Goal: Communication & Community: Answer question/provide support

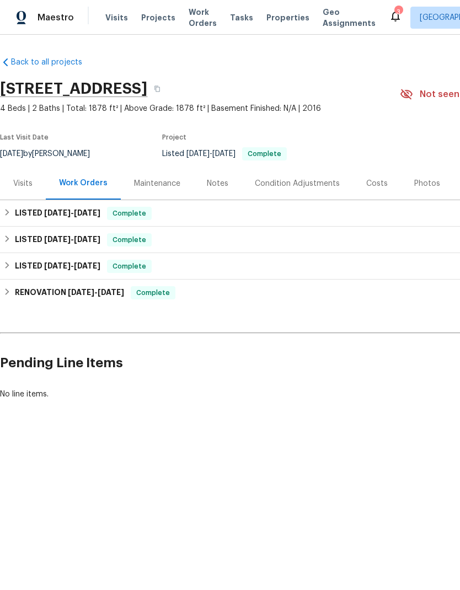
click at [367, 116] on section "5004 Imperial Eagle, Killeen, TX 76549 4 Beds | 2 Baths | Total: 1878 ft² | Abo…" at bounding box center [311, 120] width 623 height 93
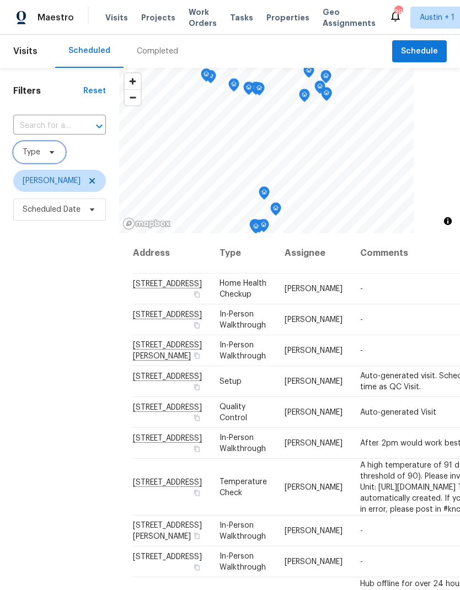
click at [56, 150] on icon at bounding box center [51, 152] width 9 height 9
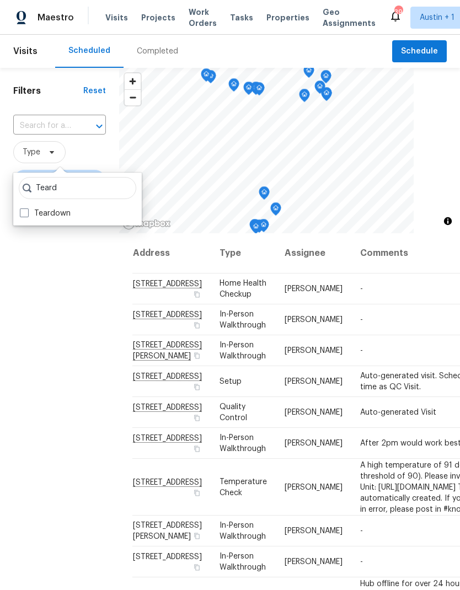
type input "Teard"
click at [68, 214] on label "Teardown" at bounding box center [45, 213] width 51 height 11
click at [27, 214] on input "Teardown" at bounding box center [23, 211] width 7 height 7
checkbox input "true"
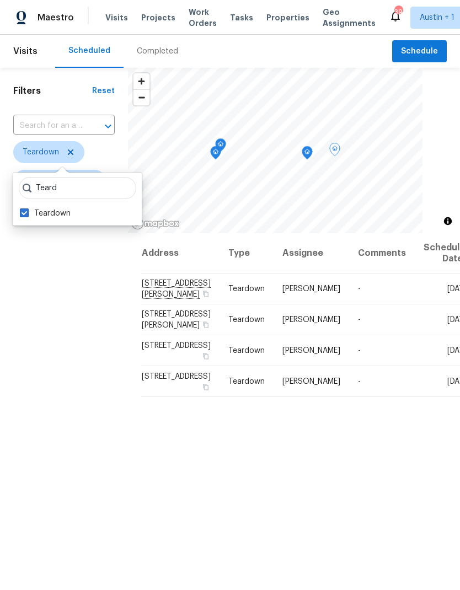
click at [0, 0] on icon at bounding box center [0, 0] width 0 height 0
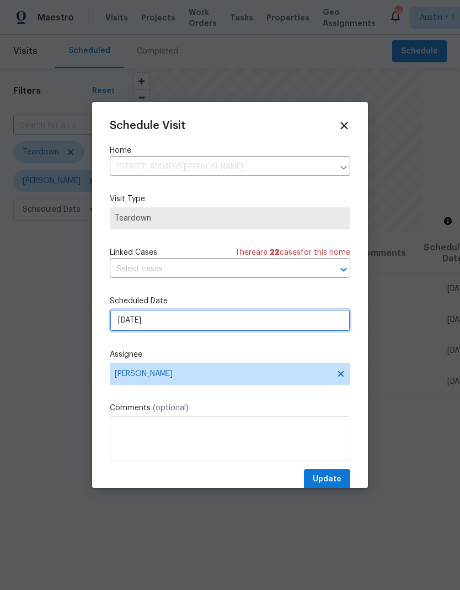
click at [242, 323] on input "9/1/2025" at bounding box center [230, 321] width 241 height 22
select select "8"
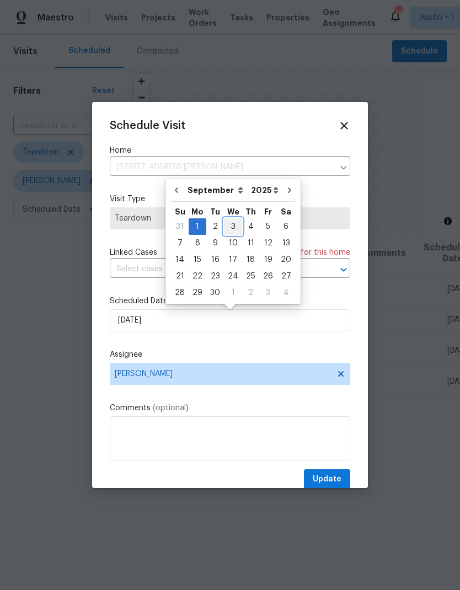
click at [235, 227] on div "3" at bounding box center [233, 226] width 18 height 15
type input "9/3/2025"
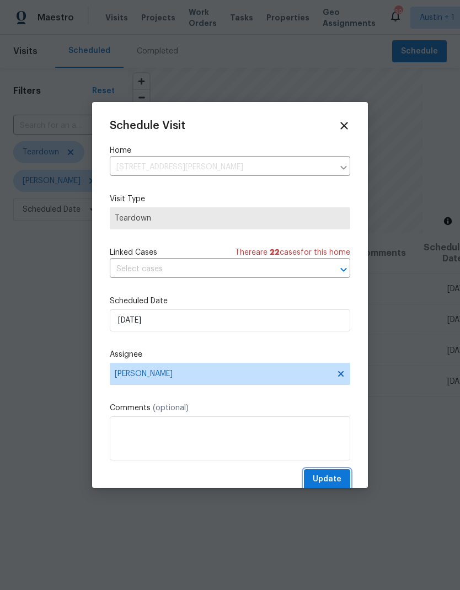
click at [335, 481] on span "Update" at bounding box center [327, 480] width 29 height 14
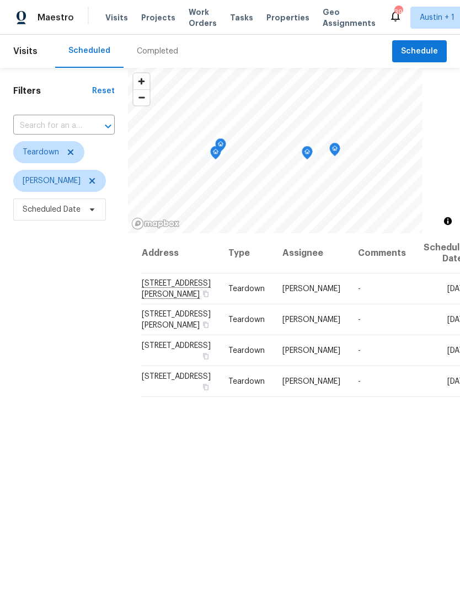
click at [0, 0] on icon at bounding box center [0, 0] width 0 height 0
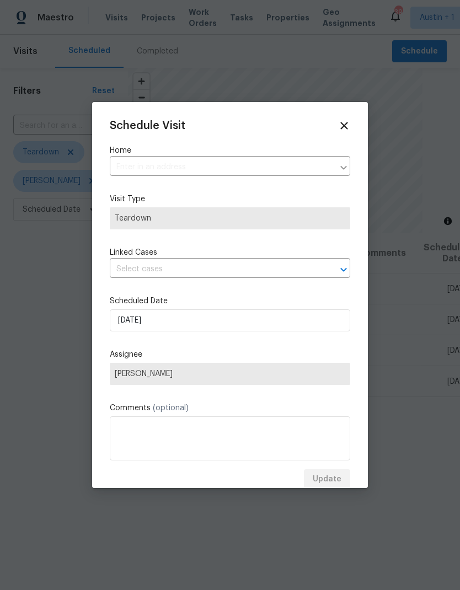
type input "1116 Marlee Cir, Copperas Cove, TX 76522"
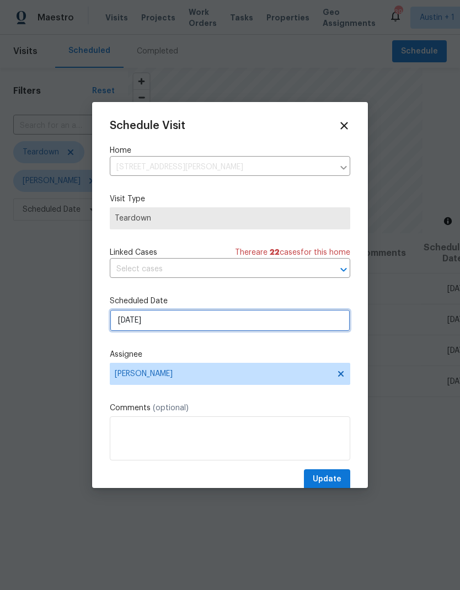
click at [218, 326] on input "9/4/2025" at bounding box center [230, 321] width 241 height 22
select select "8"
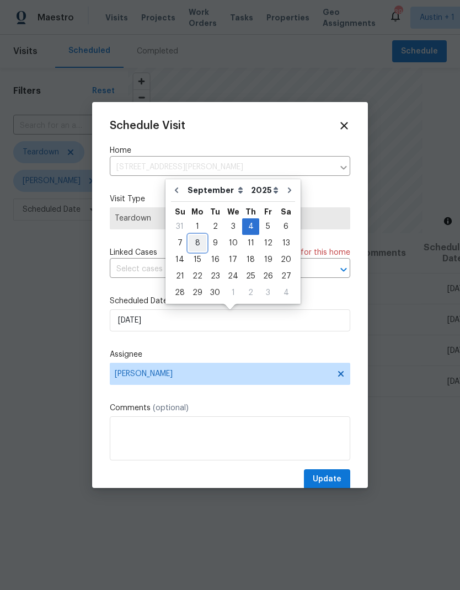
click at [196, 244] on div "8" at bounding box center [198, 243] width 18 height 15
type input "9/8/2025"
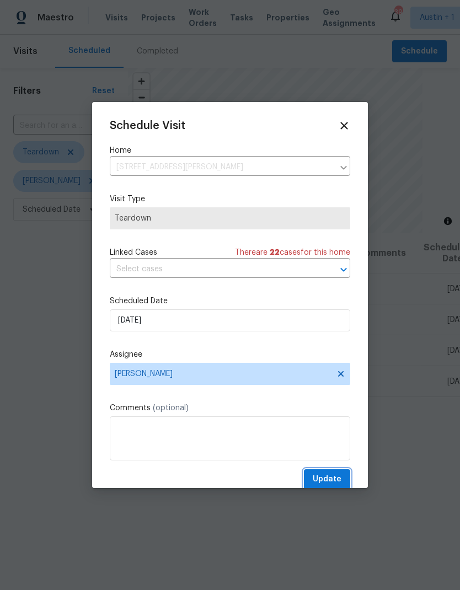
click at [328, 475] on button "Update" at bounding box center [327, 480] width 46 height 20
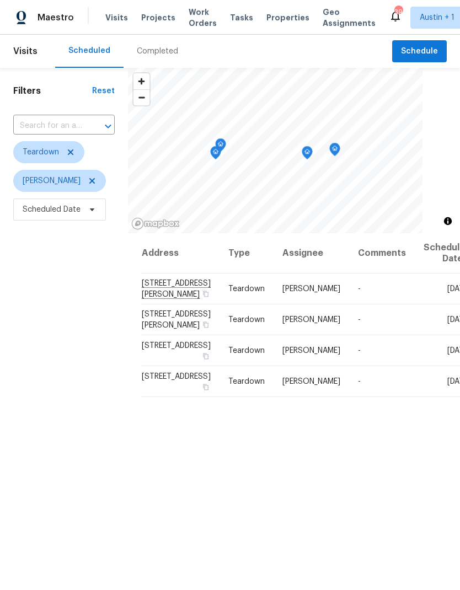
scroll to position [9, 0]
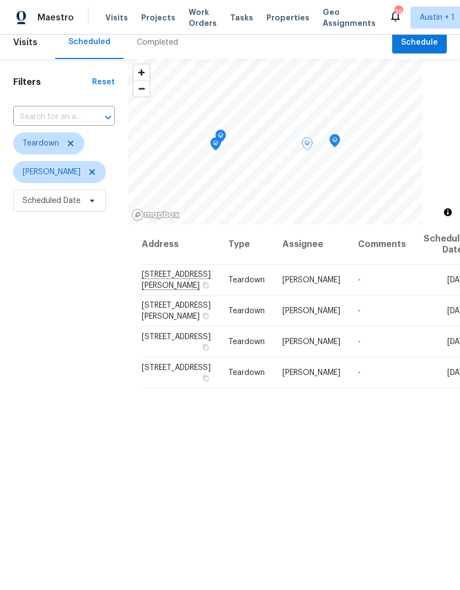
click at [0, 0] on icon at bounding box center [0, 0] width 0 height 0
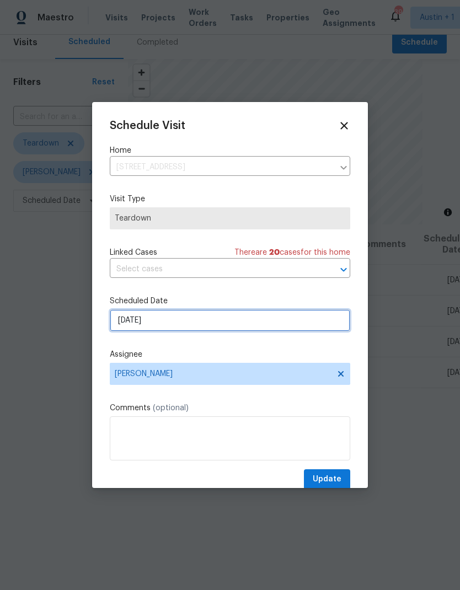
click at [205, 326] on input "9/9/2025" at bounding box center [230, 321] width 241 height 22
select select "8"
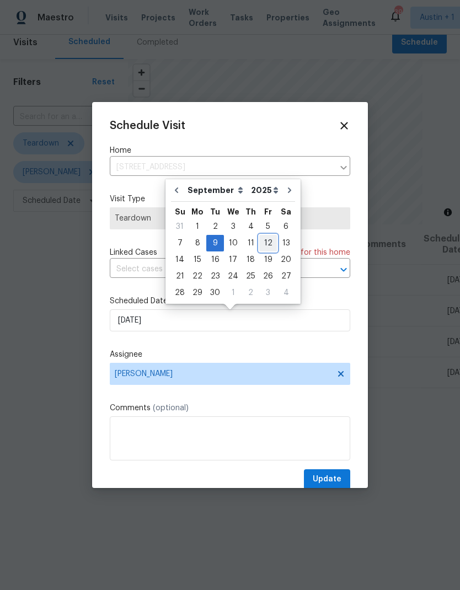
click at [264, 242] on div "12" at bounding box center [268, 243] width 18 height 15
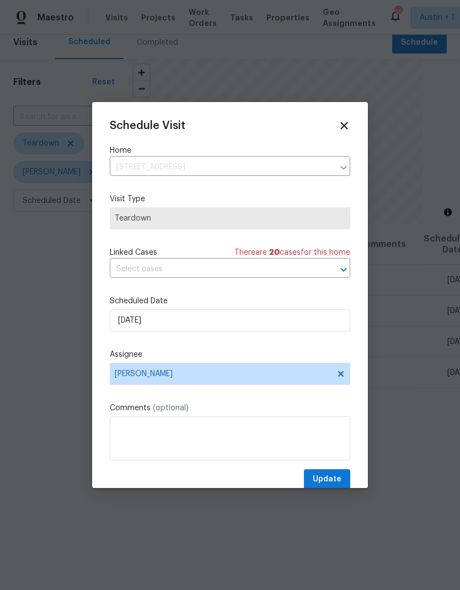
type input "9/12/2025"
click at [327, 480] on span "Update" at bounding box center [327, 480] width 29 height 14
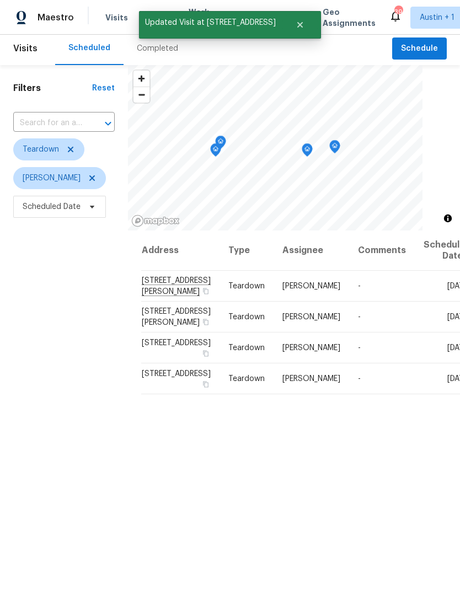
scroll to position [1, 0]
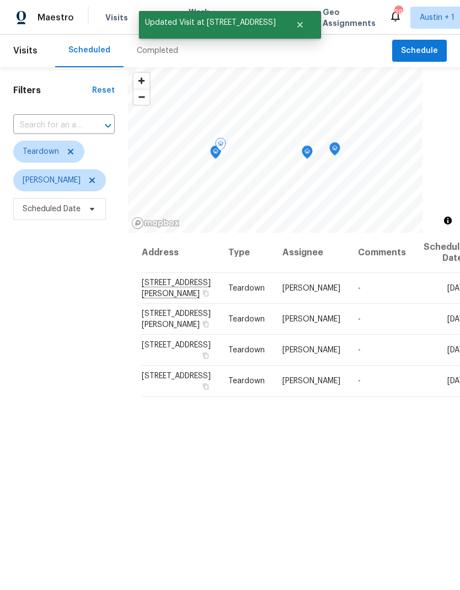
click at [0, 0] on icon at bounding box center [0, 0] width 0 height 0
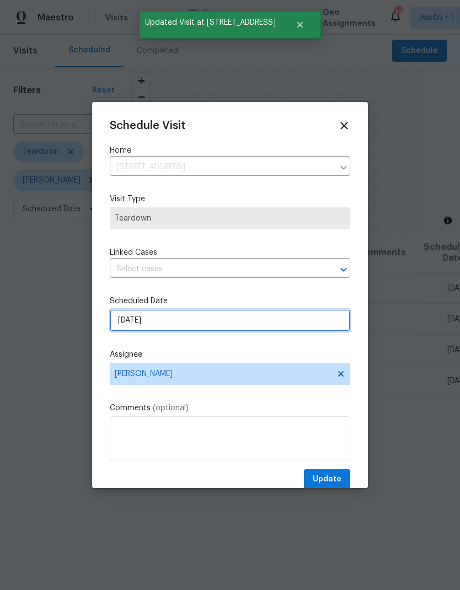
click at [212, 325] on input "9/25/2025" at bounding box center [230, 321] width 241 height 22
select select "8"
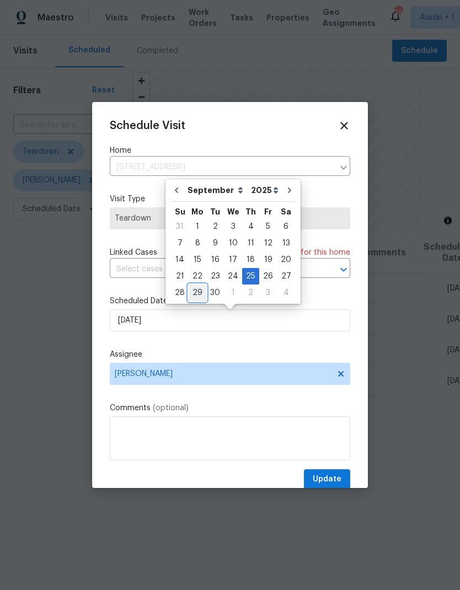
click at [193, 294] on div "29" at bounding box center [198, 292] width 18 height 15
type input "9/29/2025"
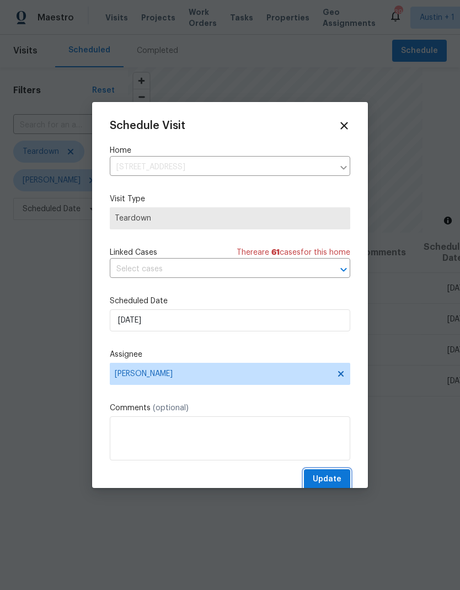
click at [334, 479] on span "Update" at bounding box center [327, 480] width 29 height 14
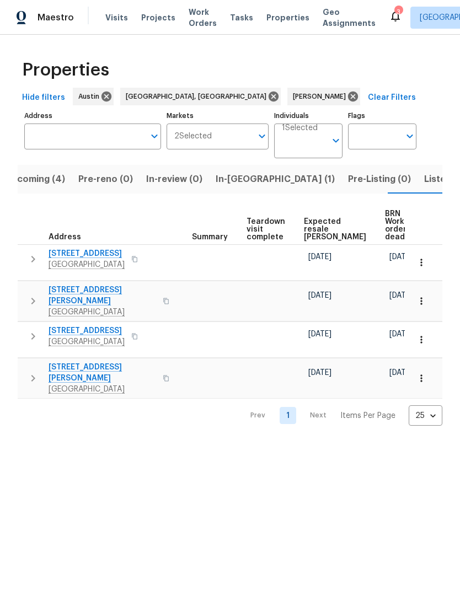
scroll to position [0, 188]
click at [314, 219] on span "Expected resale COE" at bounding box center [336, 229] width 62 height 23
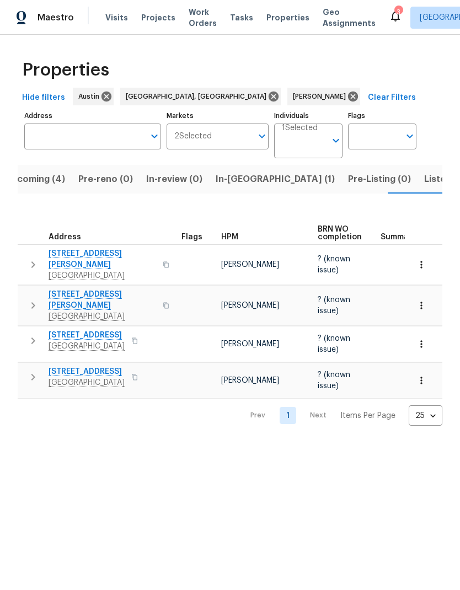
click at [58, 182] on span "Upcoming (4)" at bounding box center [35, 179] width 60 height 15
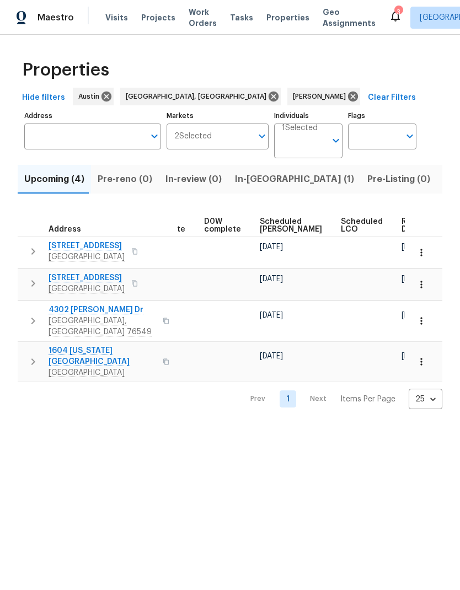
scroll to position [0, 278]
click at [402, 229] on span "Ready Date" at bounding box center [414, 225] width 24 height 15
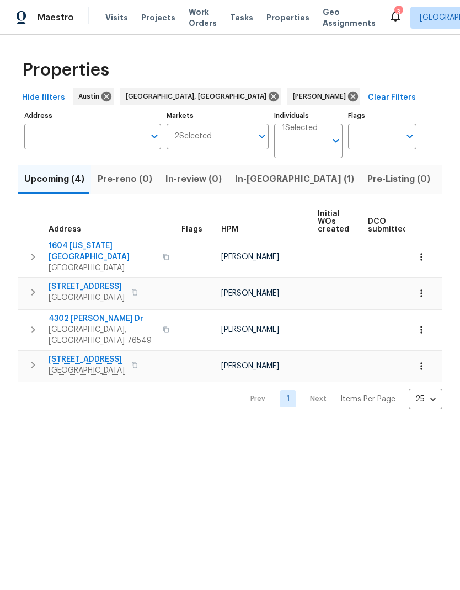
click at [444, 183] on span "Listed (12)" at bounding box center [466, 179] width 45 height 15
click at [348, 97] on icon at bounding box center [353, 97] width 10 height 10
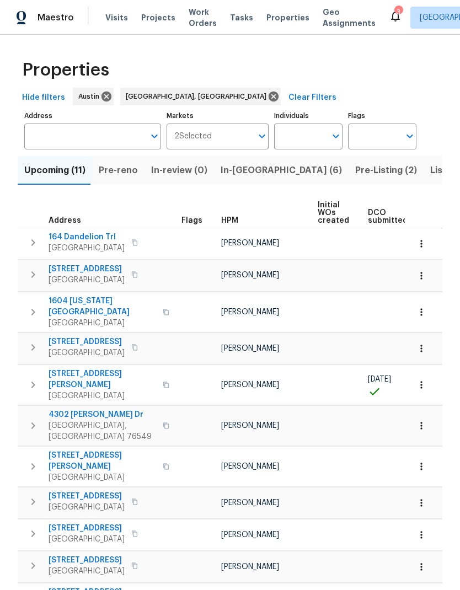
click at [306, 144] on input "Individuals" at bounding box center [300, 137] width 52 height 26
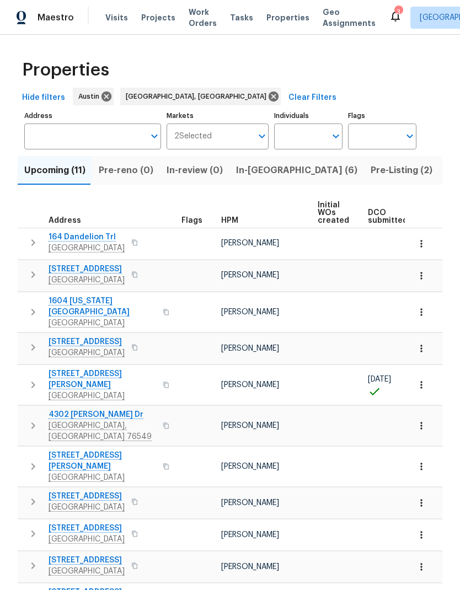
click at [306, 128] on input "Individuals" at bounding box center [300, 137] width 52 height 26
type input "martin"
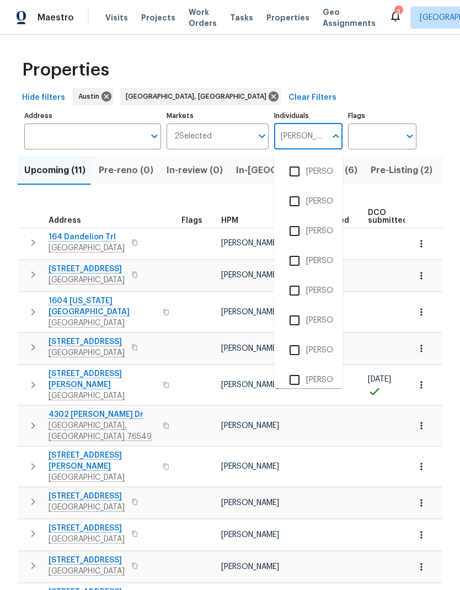
click at [299, 288] on input "checkbox" at bounding box center [294, 290] width 23 height 23
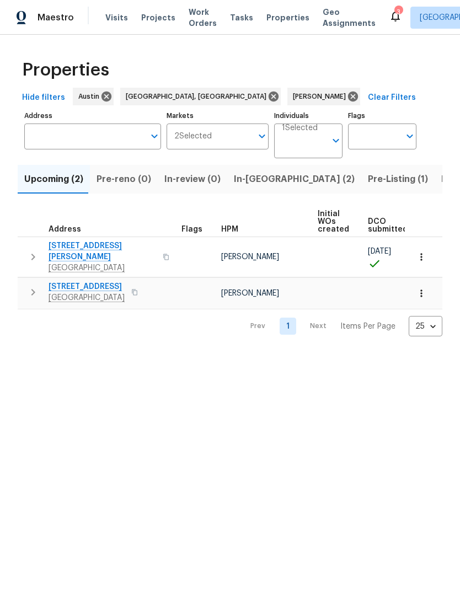
click at [441, 186] on span "Listed (24)" at bounding box center [465, 179] width 48 height 15
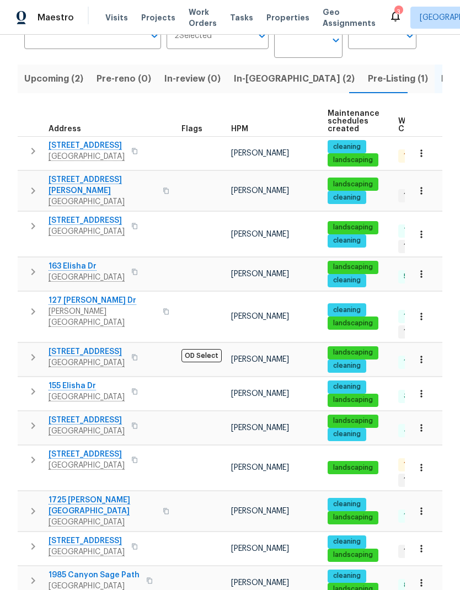
scroll to position [105, 0]
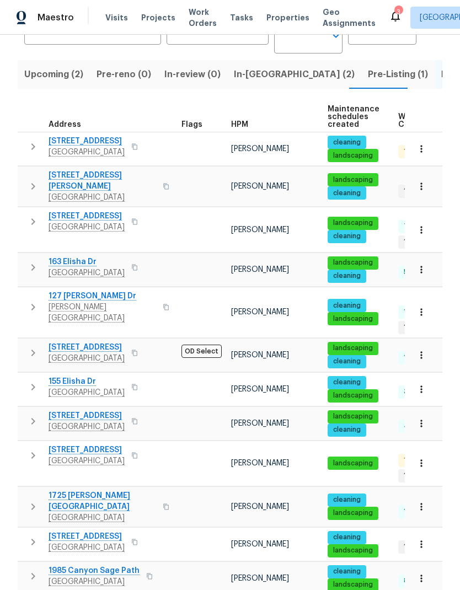
click at [423, 458] on icon "button" at bounding box center [421, 463] width 11 height 11
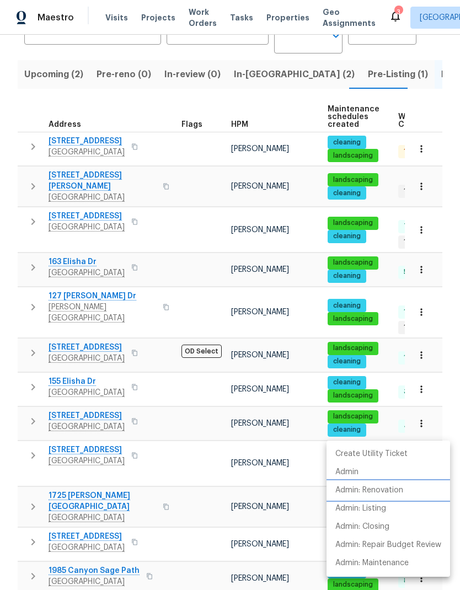
click at [396, 495] on p "Admin: Renovation" at bounding box center [369, 491] width 68 height 12
click at [374, 475] on li "Admin" at bounding box center [389, 472] width 124 height 18
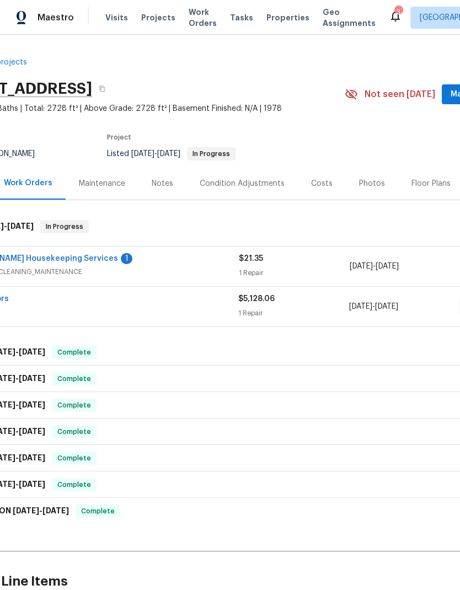
scroll to position [0, 55]
click at [62, 261] on link "[PERSON_NAME] Housekeeping Services" at bounding box center [40, 259] width 156 height 8
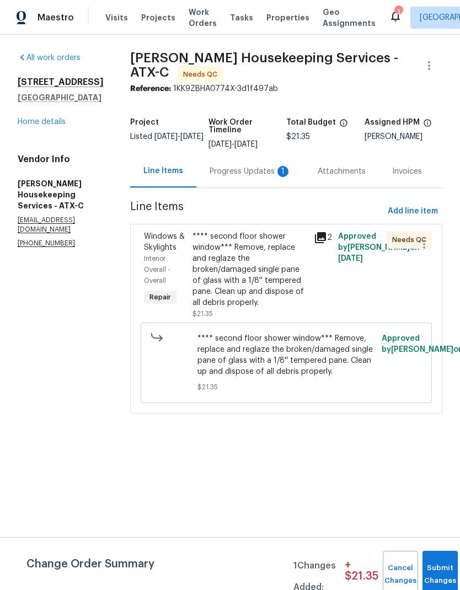
click at [246, 174] on div "Progress Updates 1" at bounding box center [251, 171] width 82 height 11
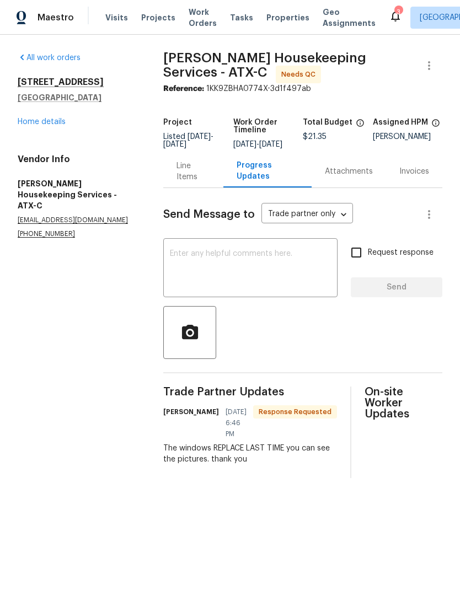
click at [58, 124] on link "Home details" at bounding box center [42, 122] width 48 height 8
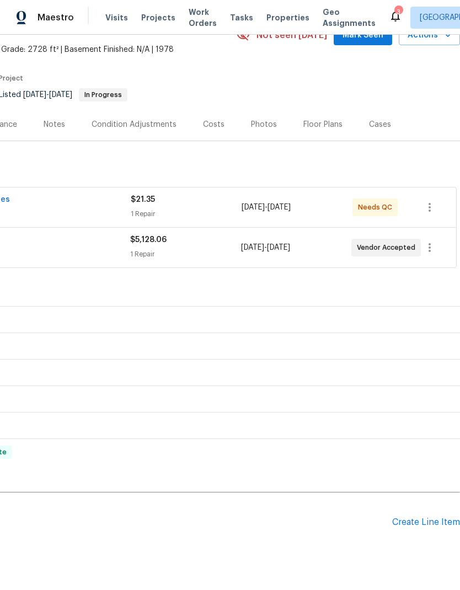
scroll to position [58, 163]
click at [438, 206] on button "button" at bounding box center [430, 208] width 26 height 26
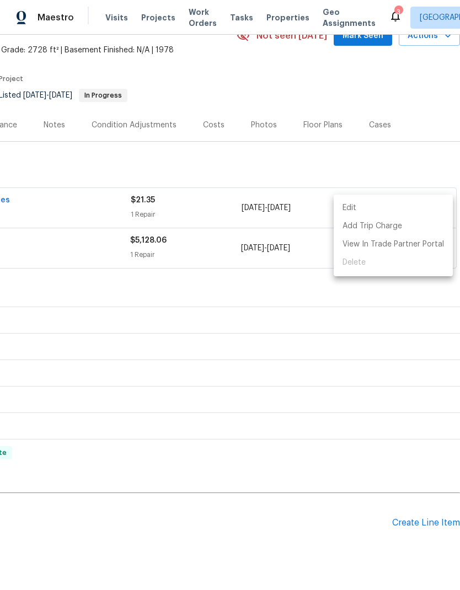
click at [372, 269] on ul "Edit Add Trip Charge View In Trade Partner Portal Delete" at bounding box center [393, 236] width 119 height 82
click at [398, 211] on li "Edit" at bounding box center [393, 208] width 119 height 18
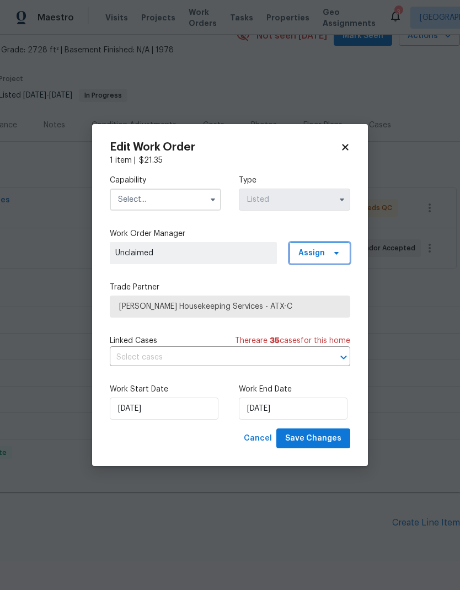
click at [331, 254] on span at bounding box center [335, 253] width 12 height 9
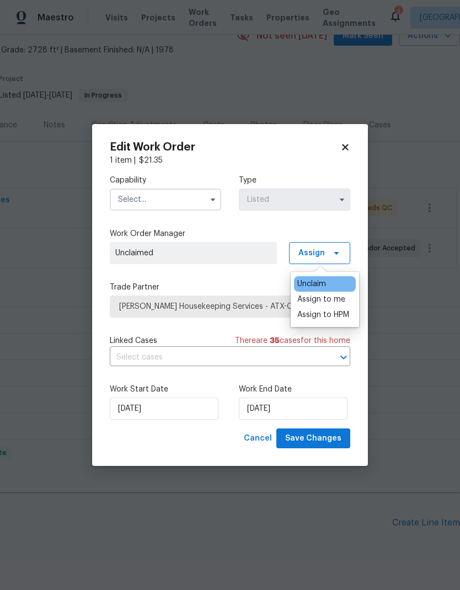
click at [337, 300] on div "Assign to me" at bounding box center [321, 299] width 48 height 11
click at [213, 199] on icon "button" at bounding box center [213, 200] width 4 height 3
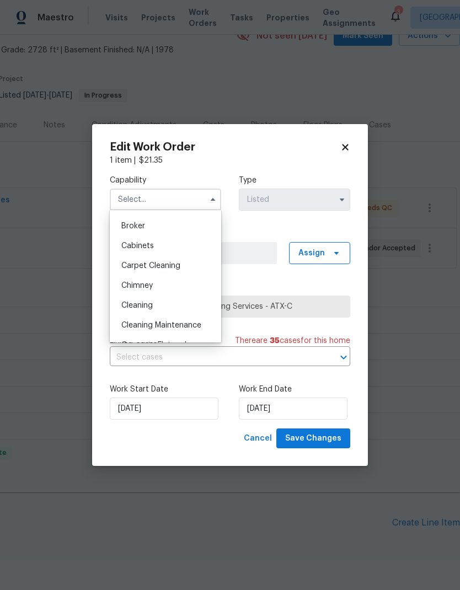
scroll to position [80, 0]
click at [175, 300] on div "Cleaning" at bounding box center [166, 302] width 106 height 20
type input "Cleaning"
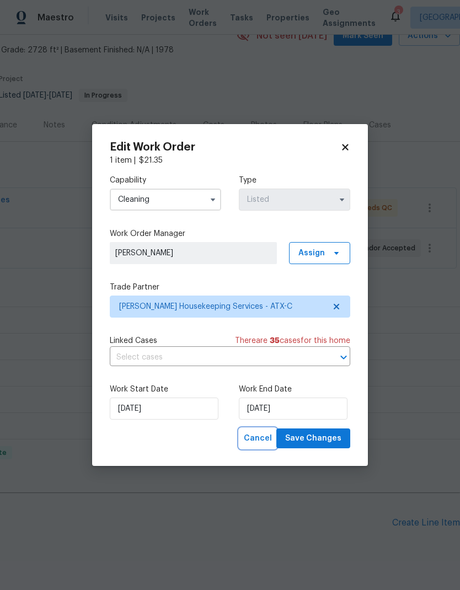
click at [270, 448] on button "Cancel" at bounding box center [257, 439] width 37 height 20
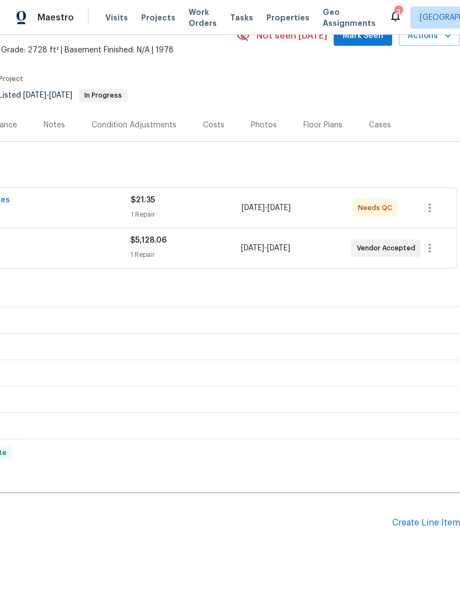
click at [260, 206] on span "[DATE]" at bounding box center [253, 208] width 23 height 8
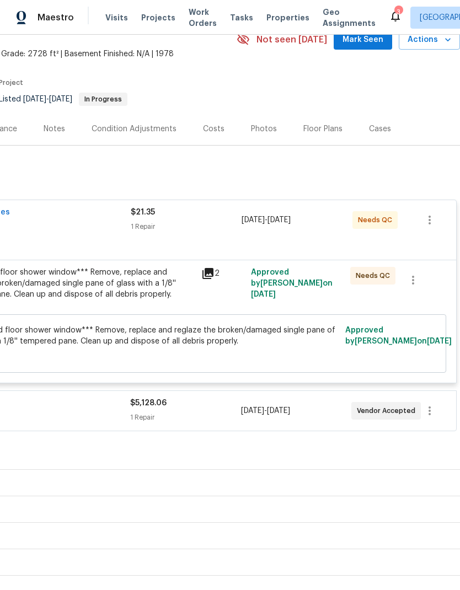
scroll to position [56, 163]
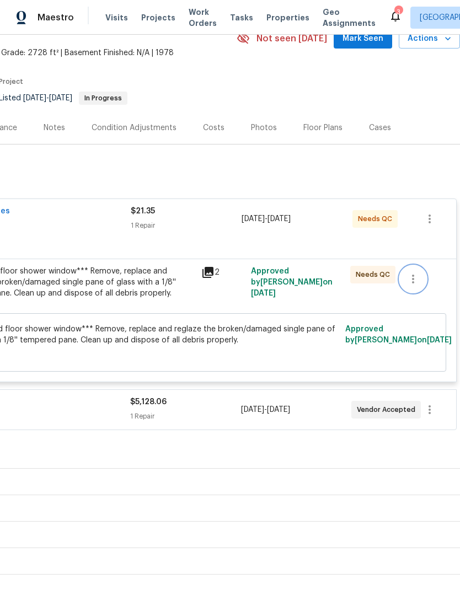
click at [417, 278] on icon "button" at bounding box center [413, 279] width 13 height 13
click at [423, 283] on li "Cancel" at bounding box center [421, 279] width 42 height 18
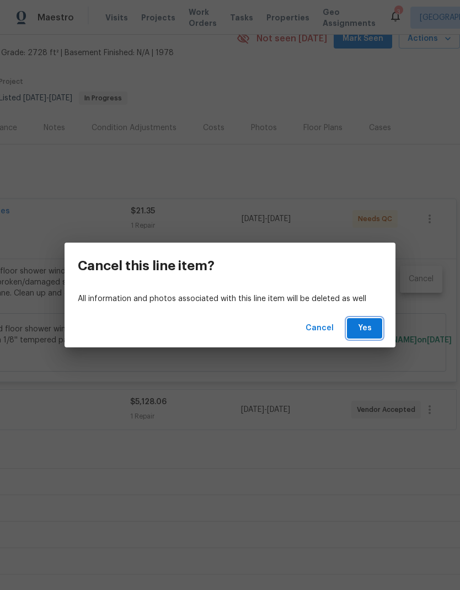
click at [369, 333] on span "Yes" at bounding box center [365, 329] width 18 height 14
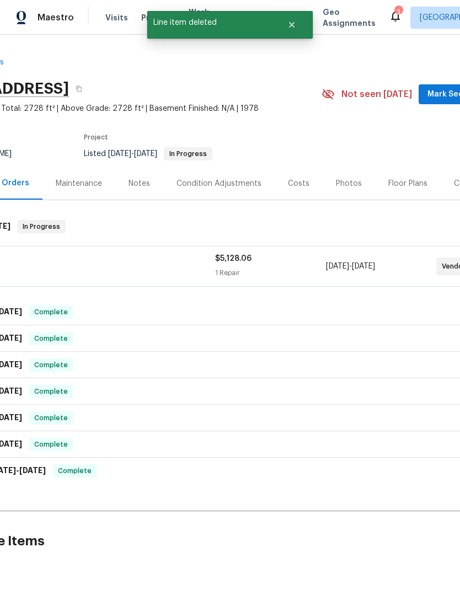
scroll to position [0, 78]
click at [176, 259] on div "RM Interiors" at bounding box center [77, 259] width 276 height 13
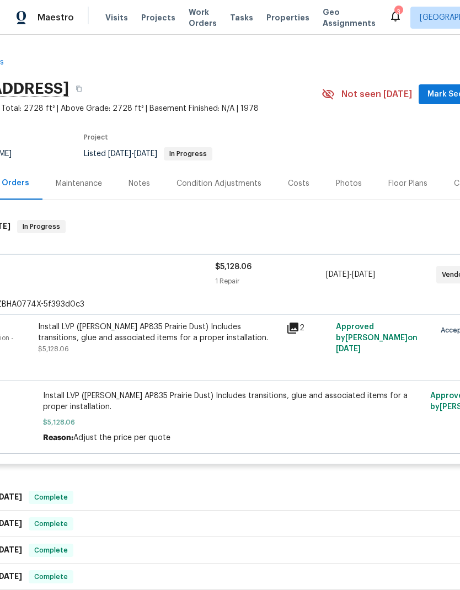
click at [166, 337] on div "Install LVP ([PERSON_NAME] AP835 Prairie Dust) Includes transitions, glue and a…" at bounding box center [159, 333] width 242 height 22
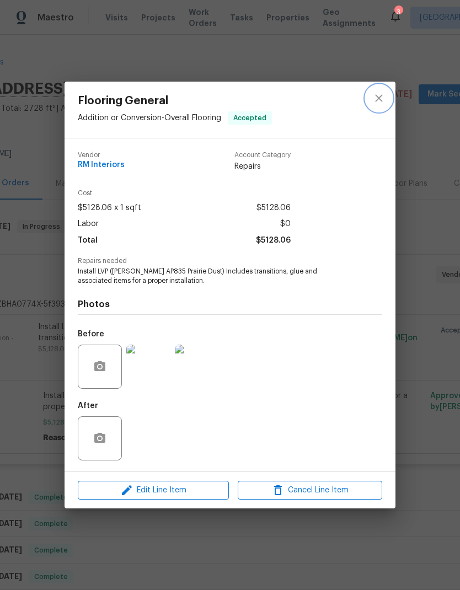
click at [382, 93] on icon "close" at bounding box center [378, 98] width 13 height 13
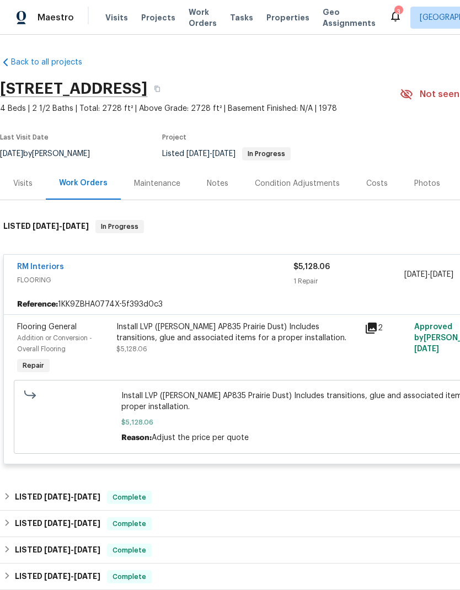
scroll to position [0, 0]
click at [58, 264] on link "RM Interiors" at bounding box center [40, 267] width 47 height 8
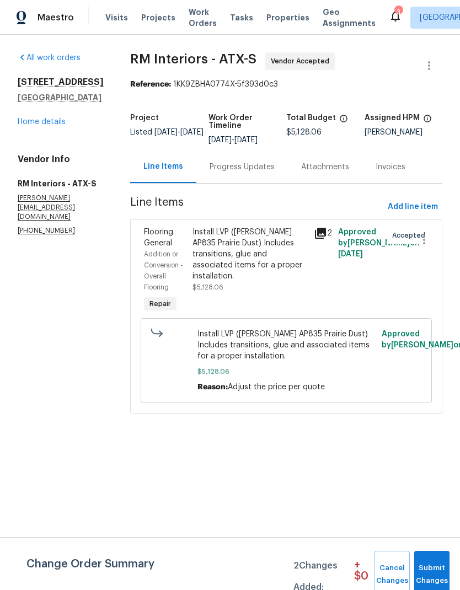
click at [258, 169] on div "Progress Updates" at bounding box center [242, 167] width 65 height 11
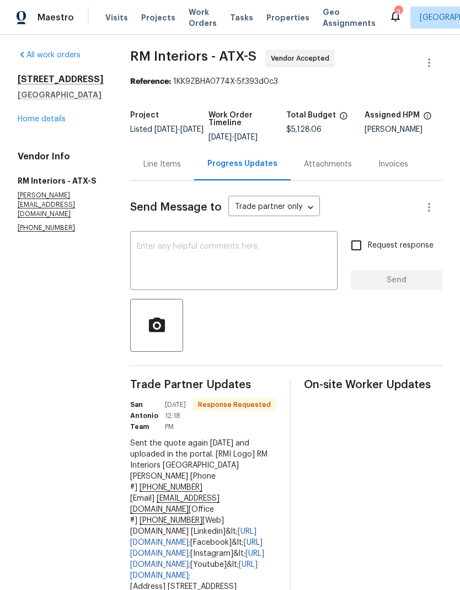
scroll to position [2, 0]
click at [256, 257] on textarea at bounding box center [234, 262] width 194 height 39
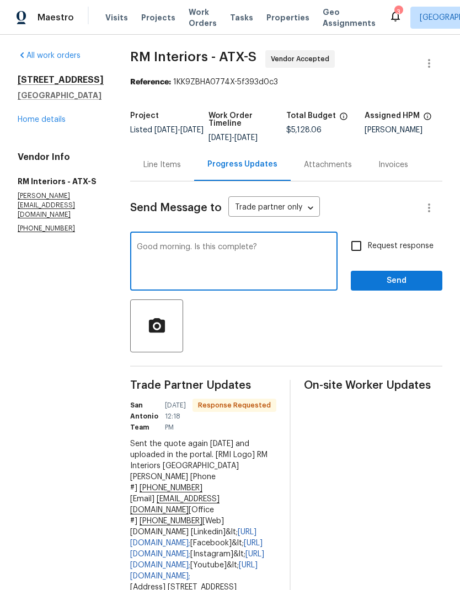
type textarea "Good morning. Is this complete?"
click at [417, 278] on span "Send" at bounding box center [397, 281] width 74 height 14
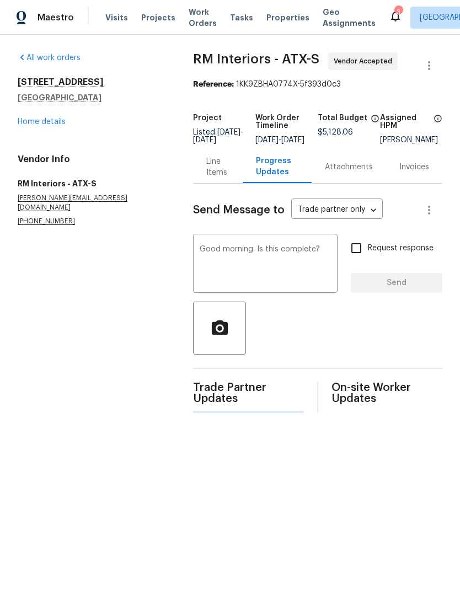
scroll to position [0, 0]
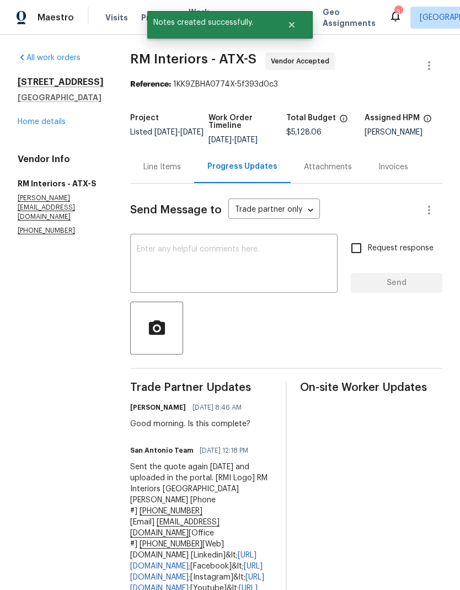
click at [59, 125] on link "Home details" at bounding box center [42, 122] width 48 height 8
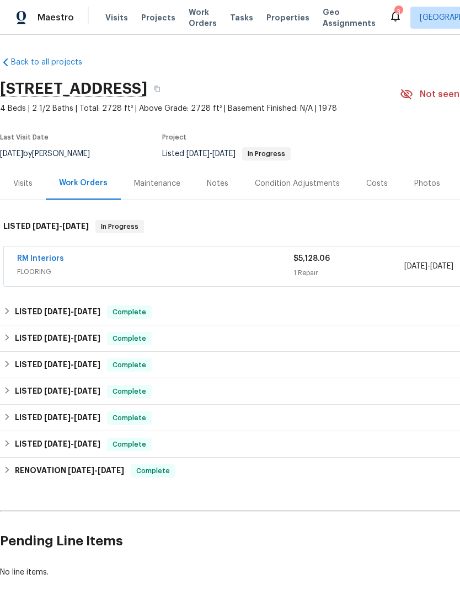
click at [215, 262] on div "RM Interiors" at bounding box center [155, 259] width 276 height 13
